Goal: Task Accomplishment & Management: Manage account settings

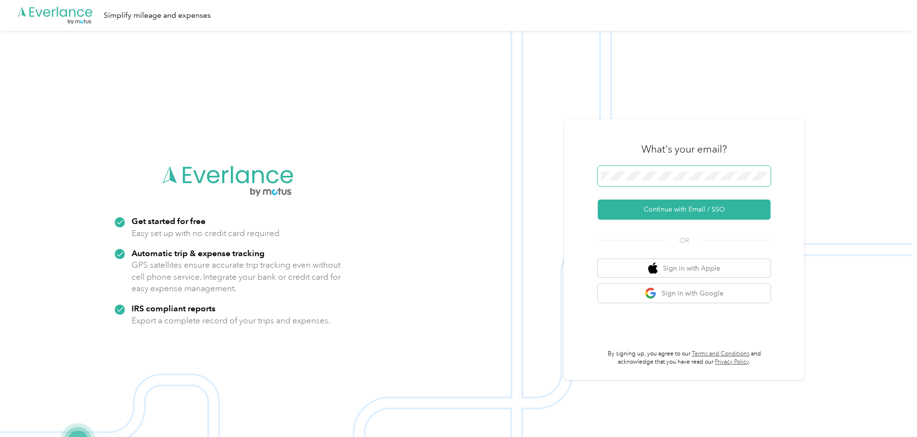
click at [598, 200] on button "Continue with Email / SSO" at bounding box center [684, 210] width 173 height 20
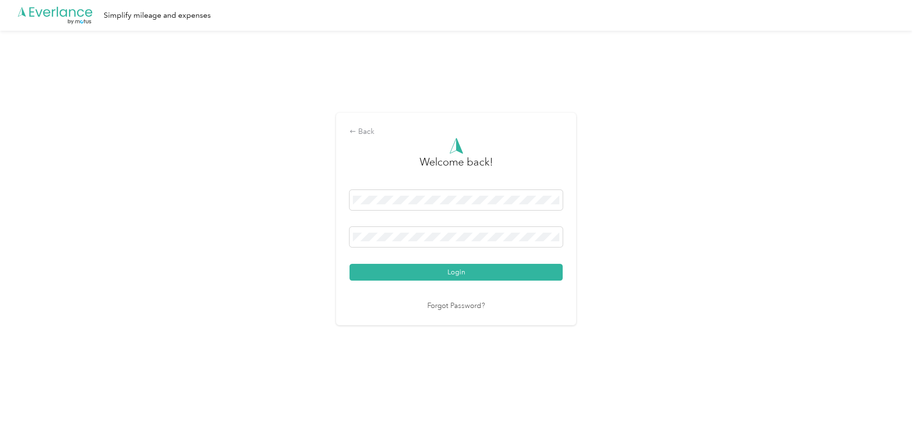
click at [349, 264] on button "Login" at bounding box center [455, 272] width 213 height 17
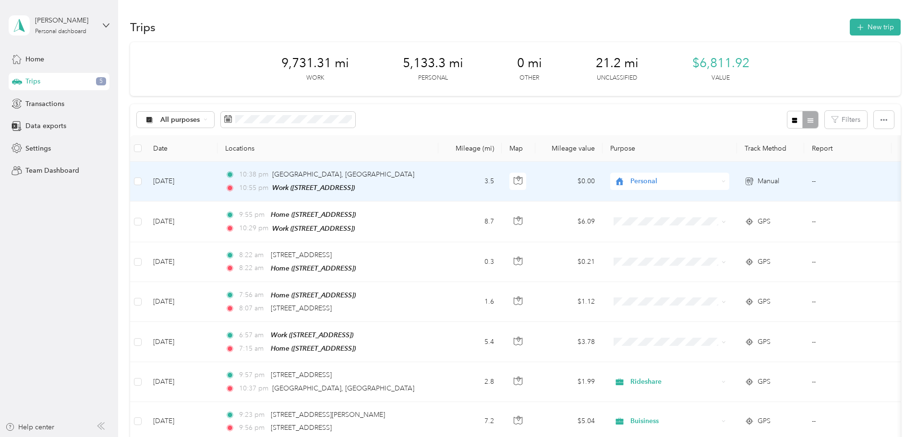
click at [217, 187] on td "[DATE]" at bounding box center [181, 182] width 72 height 40
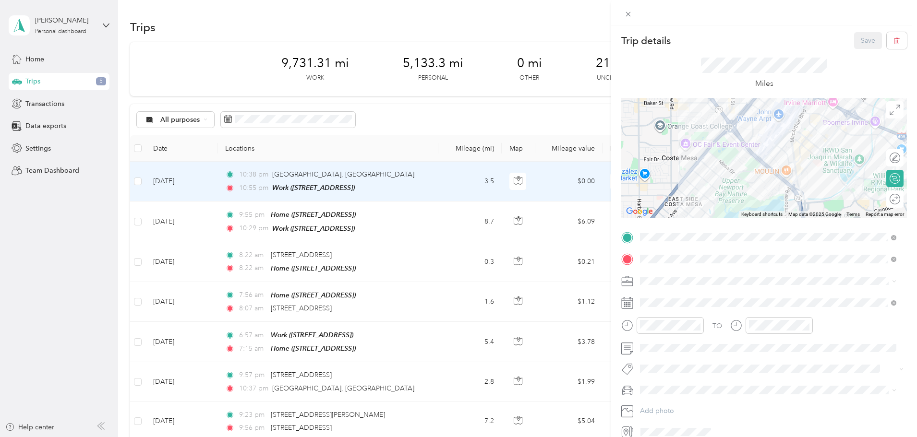
click at [631, 304] on icon at bounding box center [627, 303] width 12 height 12
click at [627, 303] on rect at bounding box center [626, 302] width 1 height 1
click at [893, 304] on icon at bounding box center [893, 302] width 5 height 5
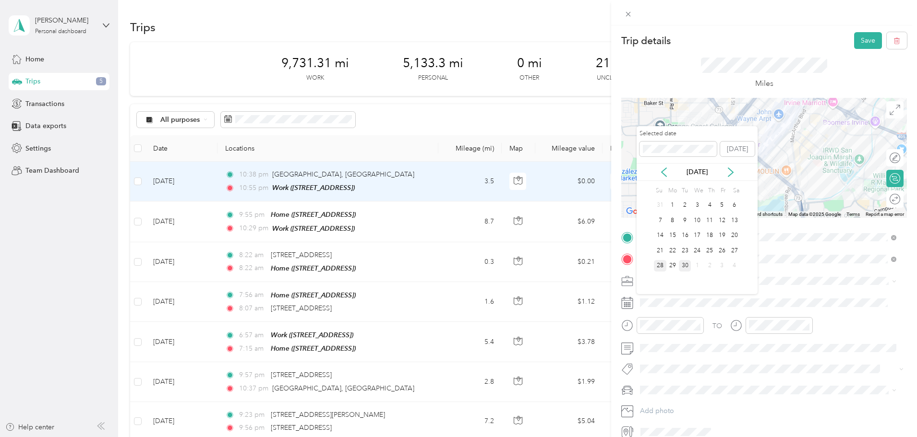
click at [658, 263] on div "28" at bounding box center [660, 266] width 12 height 12
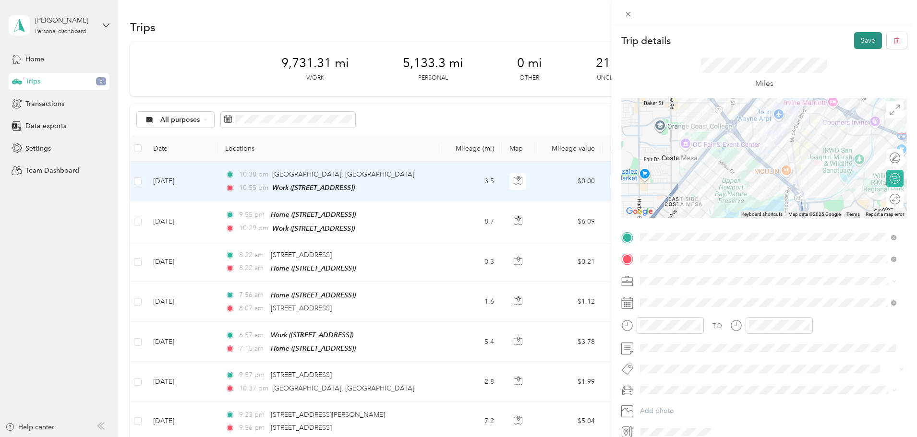
click at [861, 34] on button "Save" at bounding box center [868, 40] width 28 height 17
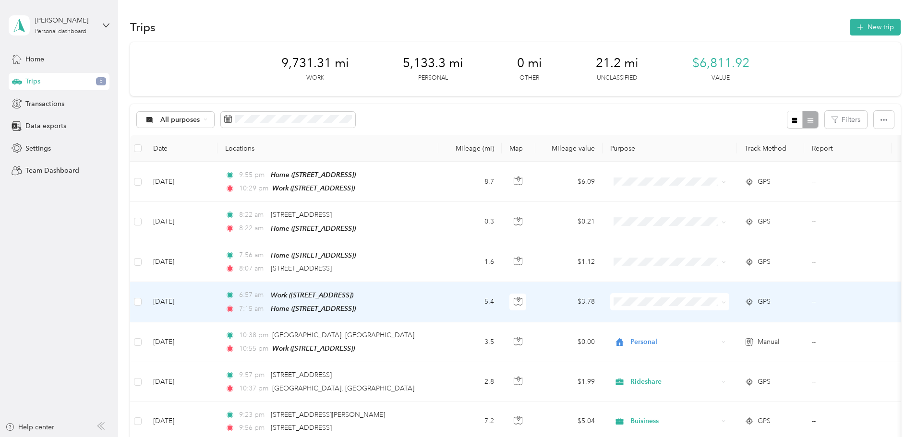
click at [717, 180] on span "Personal" at bounding box center [742, 181] width 89 height 10
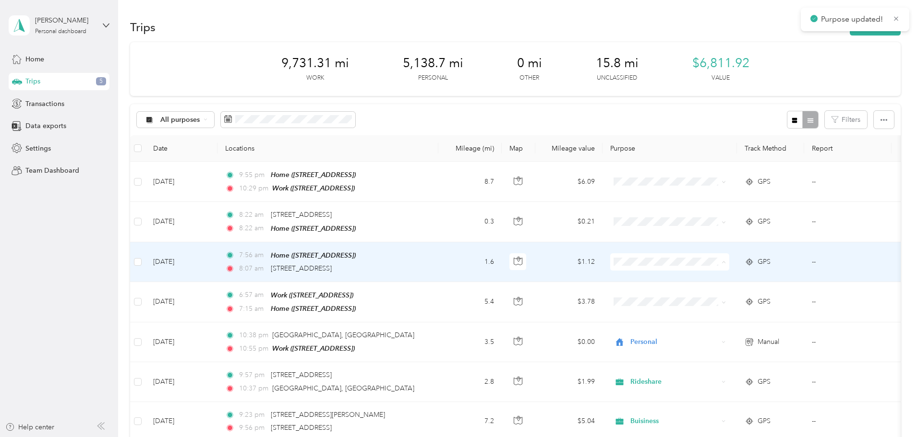
click at [714, 294] on span "Personal" at bounding box center [742, 295] width 89 height 10
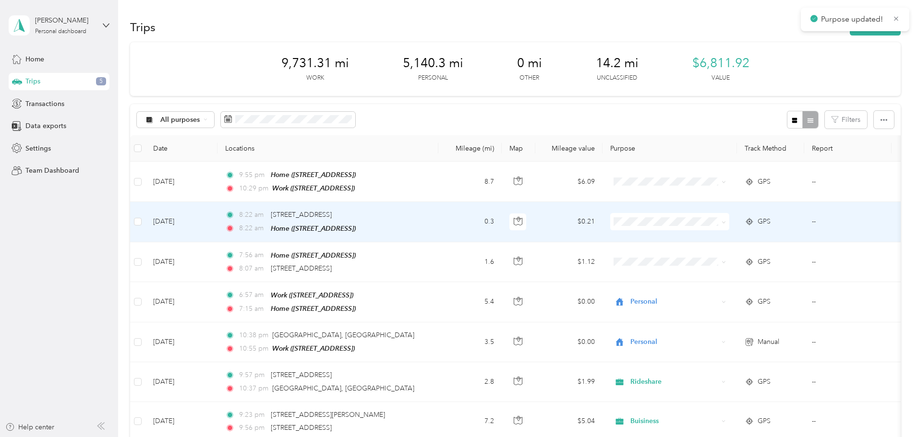
click at [710, 252] on span "Personal" at bounding box center [742, 255] width 89 height 10
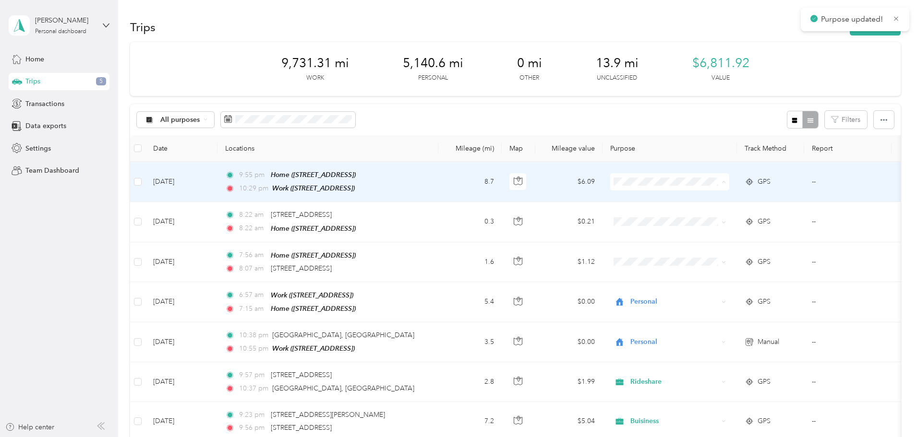
click at [709, 213] on span "Personal" at bounding box center [742, 216] width 89 height 10
